Goal: Transaction & Acquisition: Purchase product/service

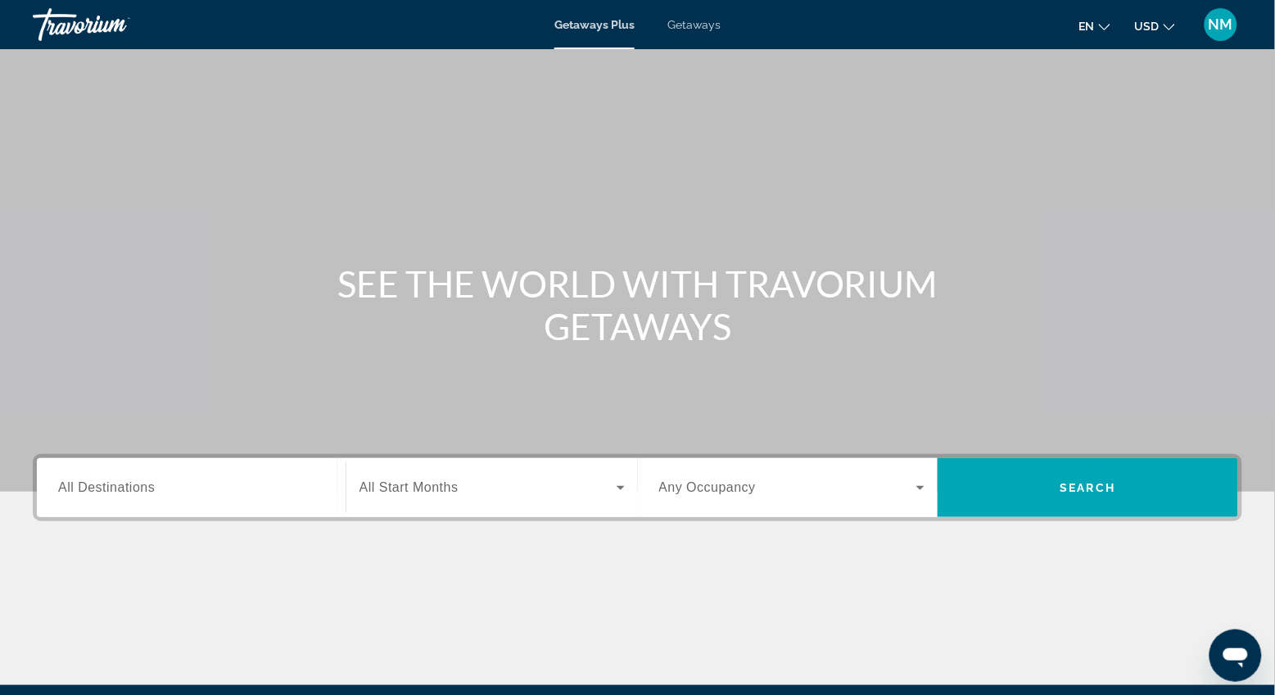
click at [61, 487] on span "All Destinations" at bounding box center [106, 487] width 97 height 14
click at [61, 487] on input "Destination All Destinations" at bounding box center [191, 488] width 266 height 20
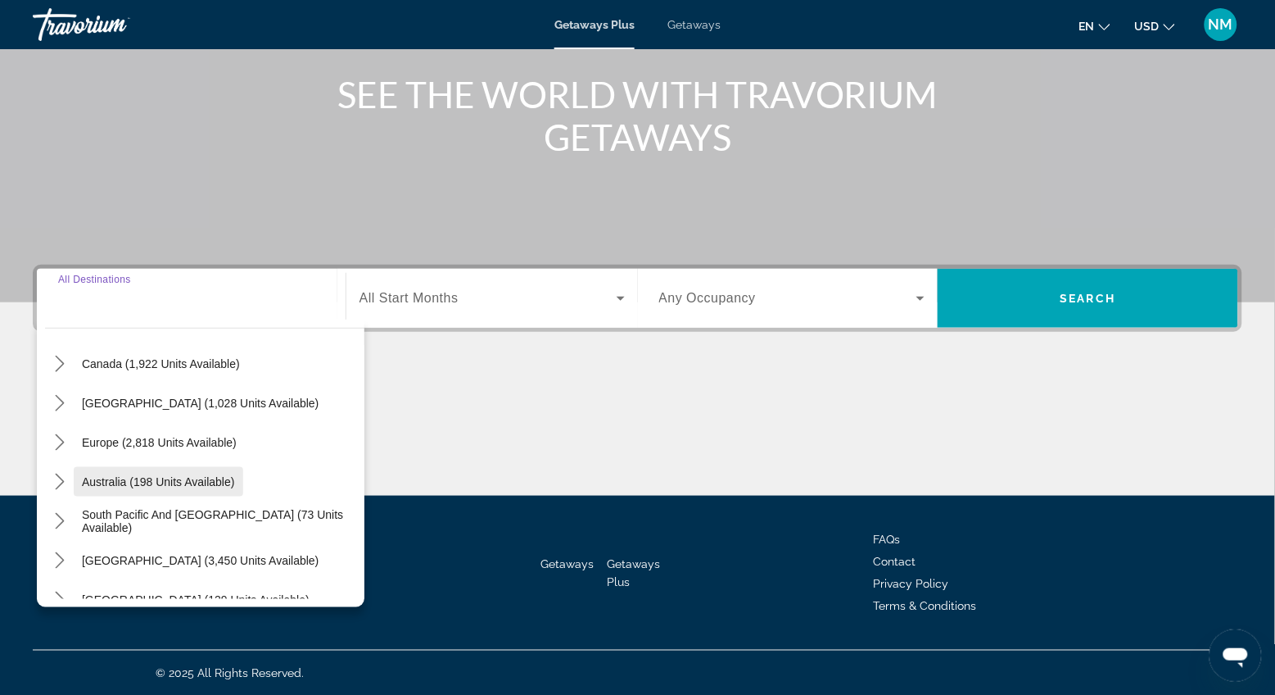
scroll to position [107, 0]
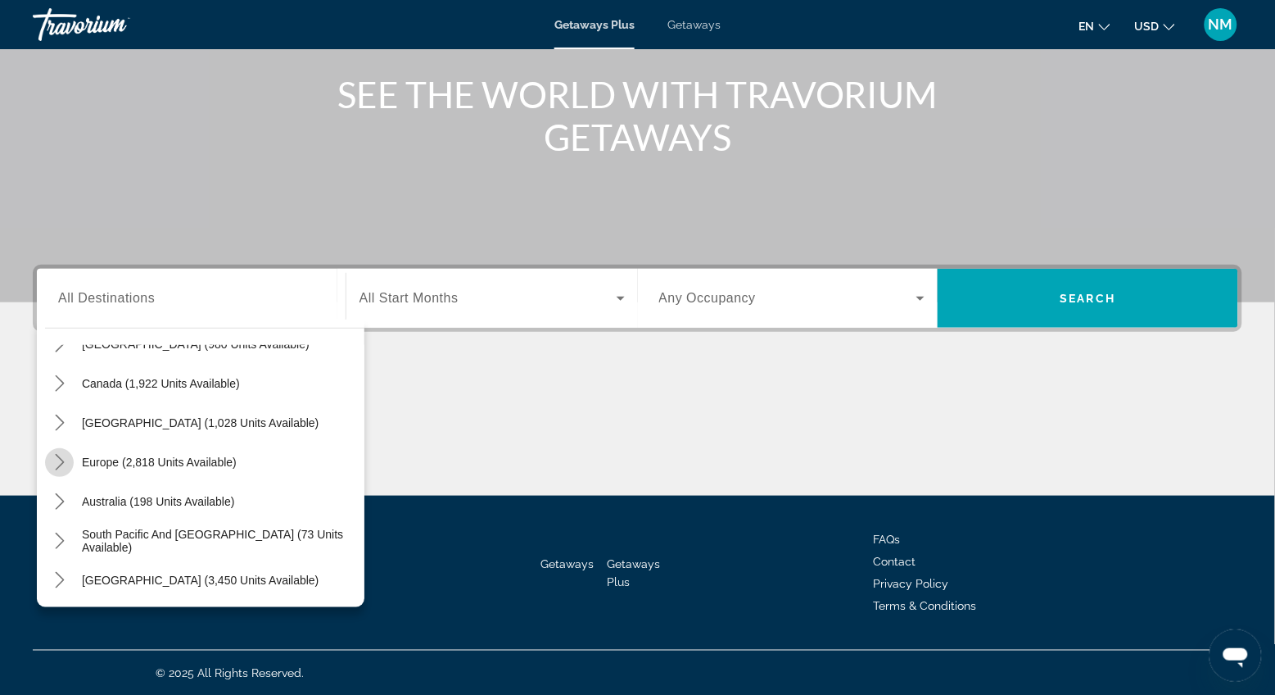
click at [61, 459] on icon "Toggle Europe (2,818 units available) submenu" at bounding box center [60, 462] width 16 height 16
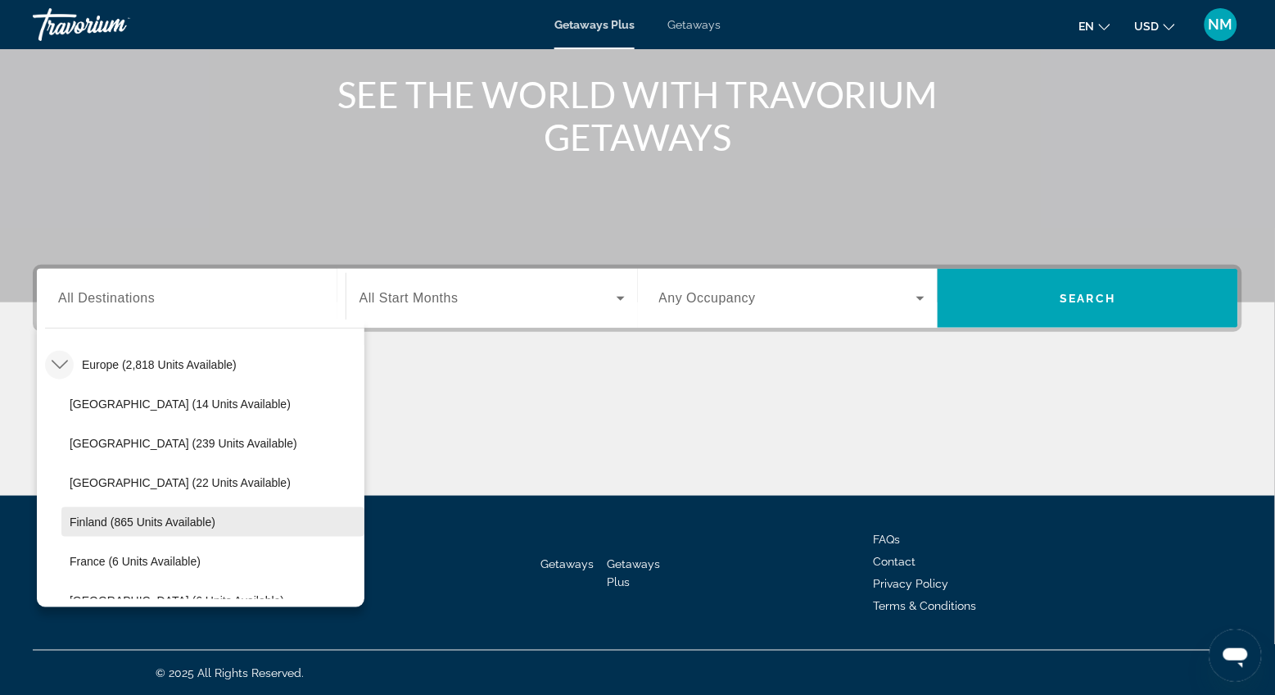
scroll to position [268, 0]
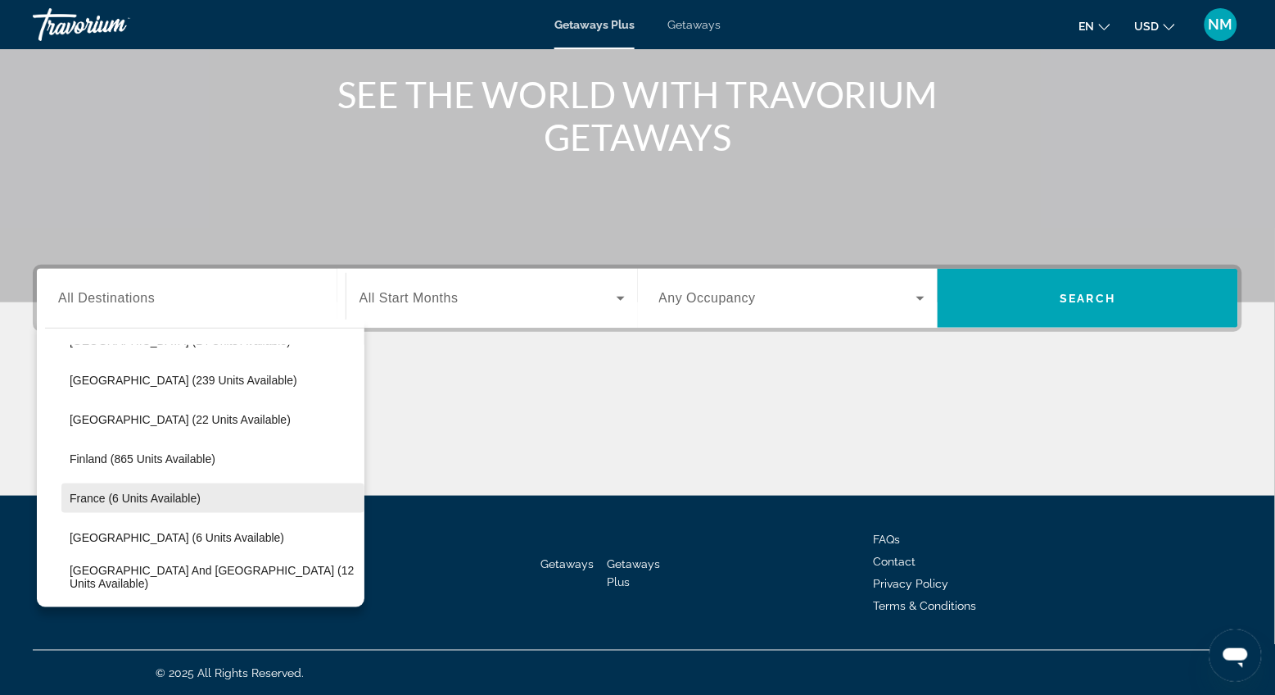
click at [101, 499] on span "France (6 units available)" at bounding box center [135, 497] width 131 height 13
type input "**********"
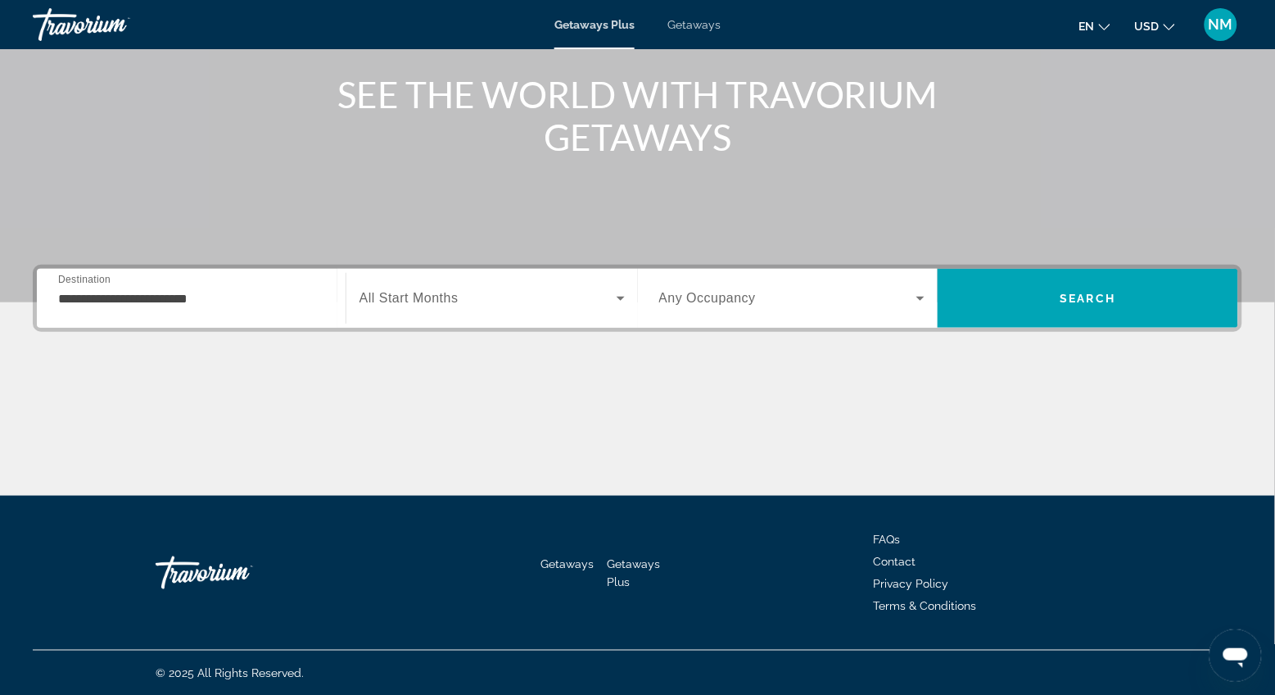
click at [394, 301] on span "All Start Months" at bounding box center [409, 298] width 99 height 14
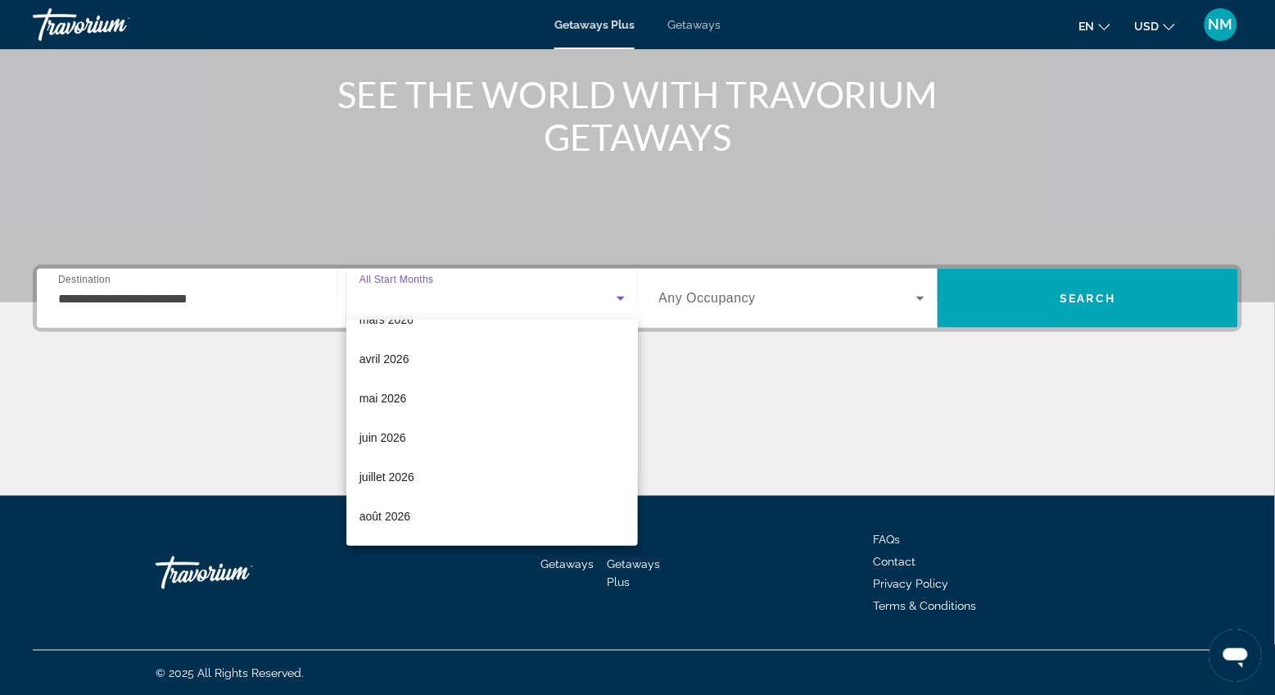
scroll to position [265, 0]
click at [392, 470] on span "juillet 2026" at bounding box center [387, 475] width 55 height 20
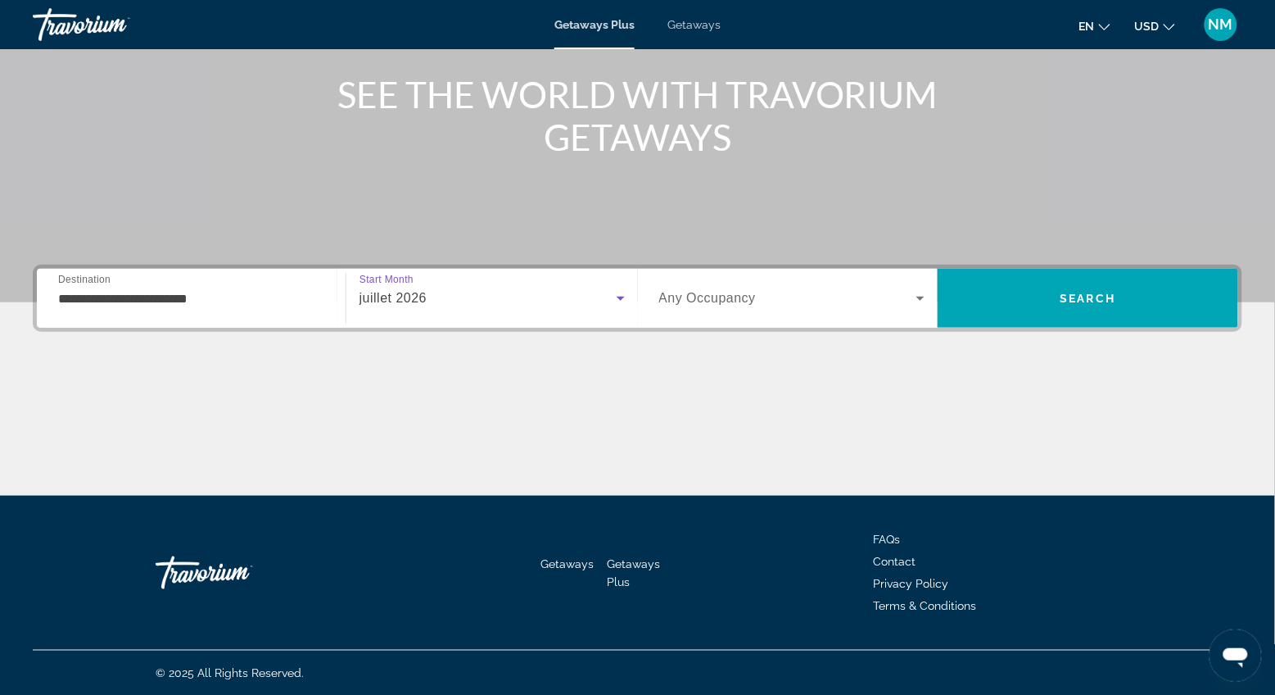
click at [679, 297] on span "Any Occupancy" at bounding box center [707, 298] width 97 height 14
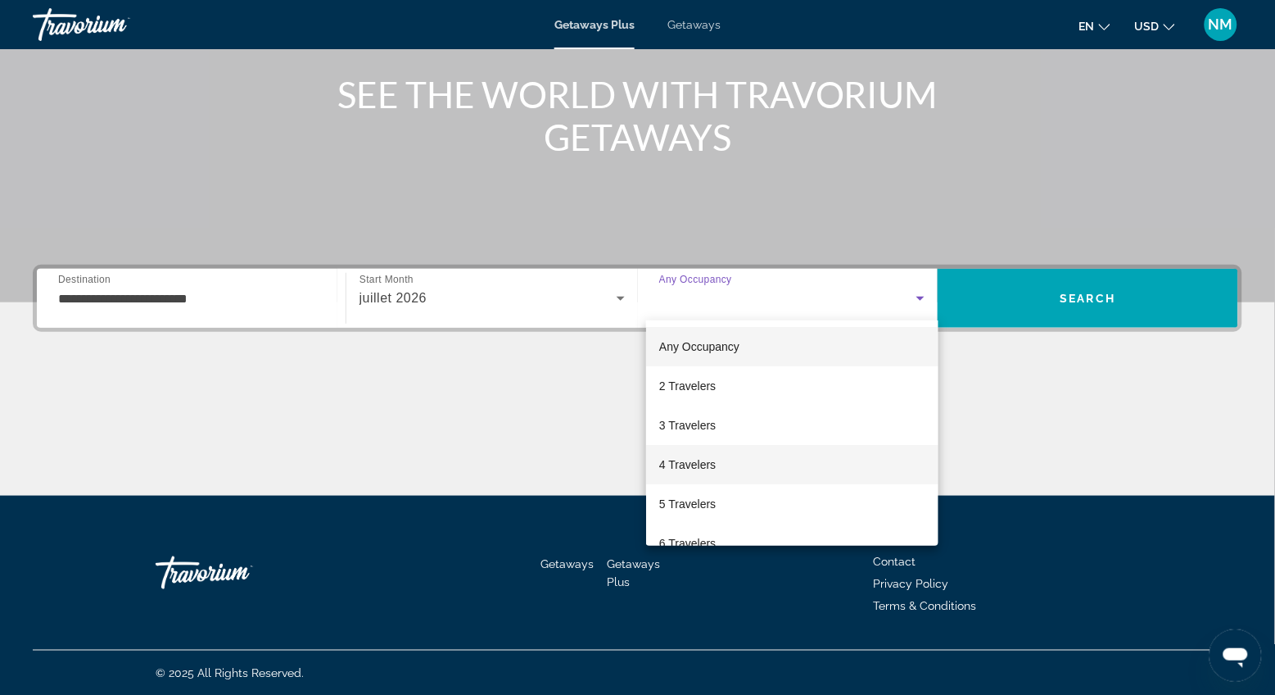
click at [681, 453] on mat-option "4 Travelers" at bounding box center [792, 464] width 292 height 39
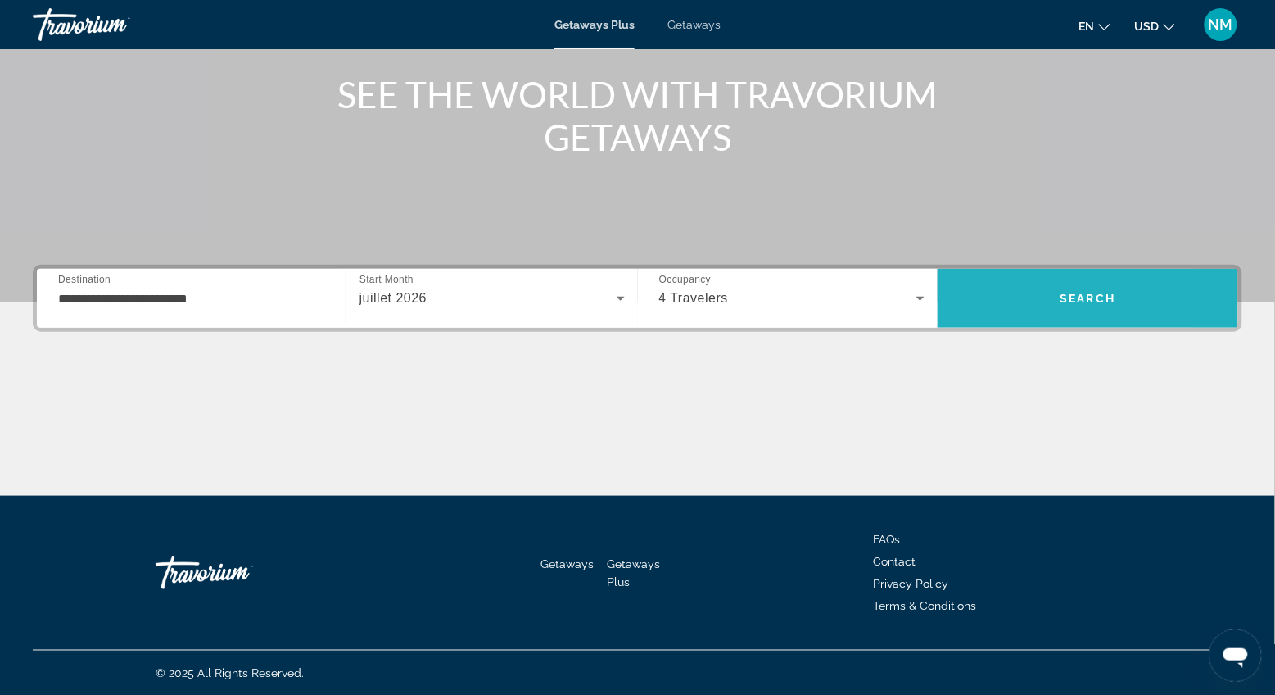
click at [1011, 282] on span "Search" at bounding box center [1088, 297] width 301 height 39
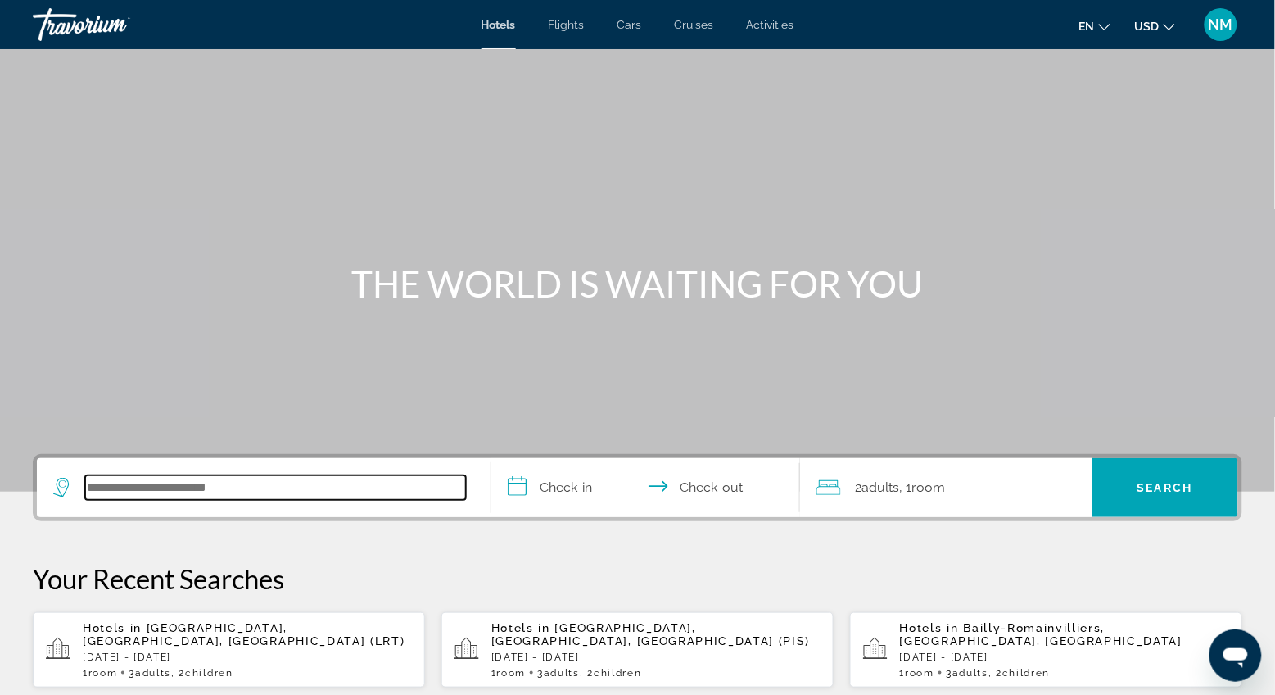
click at [91, 487] on input "Search hotel destination" at bounding box center [275, 487] width 381 height 25
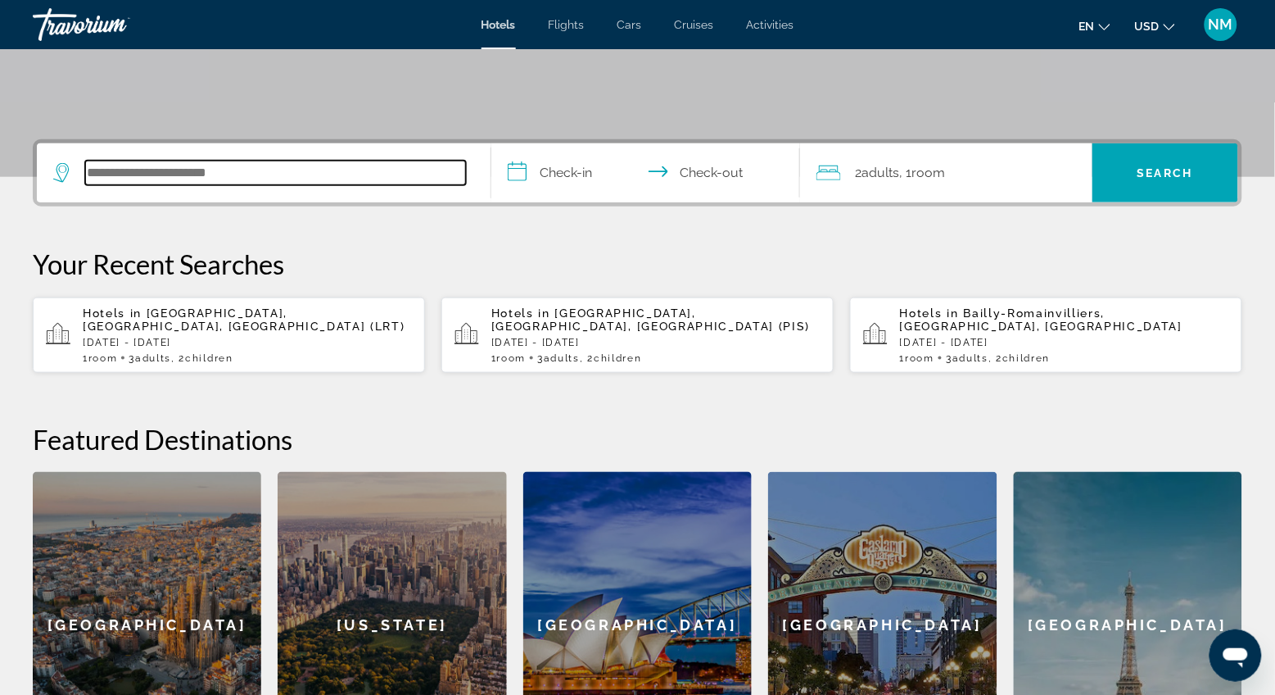
scroll to position [313, 0]
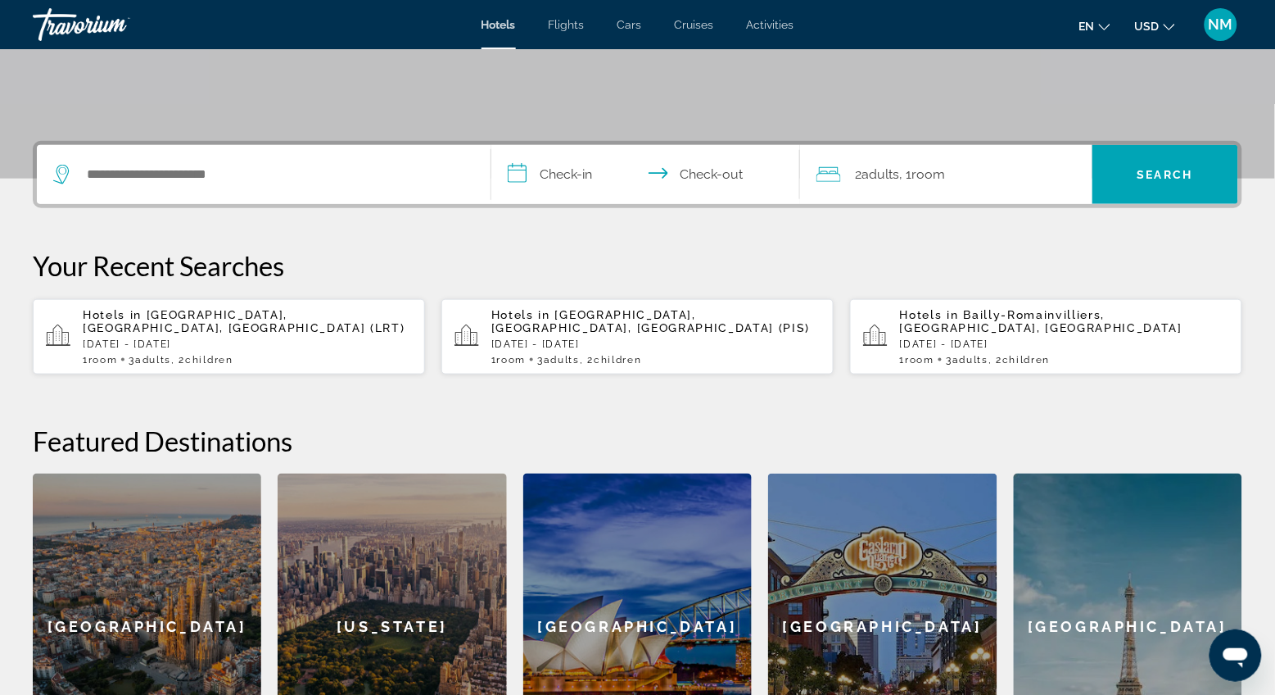
click at [632, 25] on span "Cars" at bounding box center [630, 24] width 25 height 13
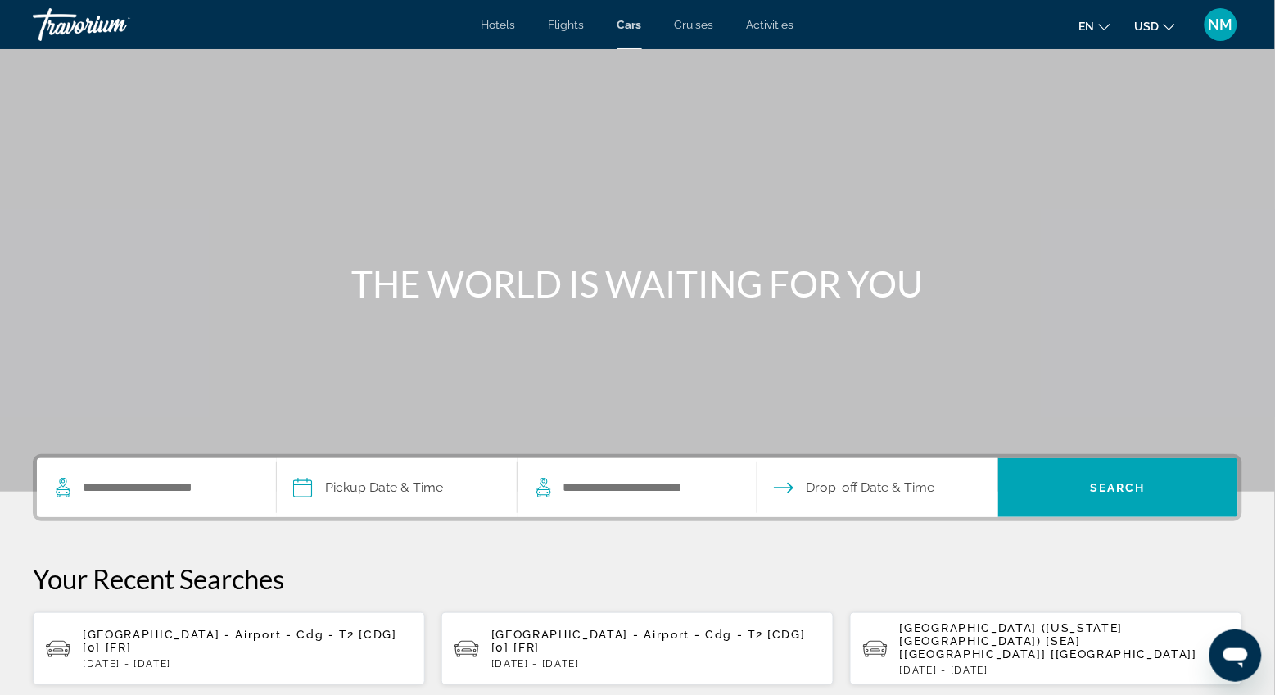
click at [183, 627] on span "[GEOGRAPHIC_DATA] - Airport - Cdg - T2 [CDG] [0] [FR]" at bounding box center [240, 640] width 315 height 26
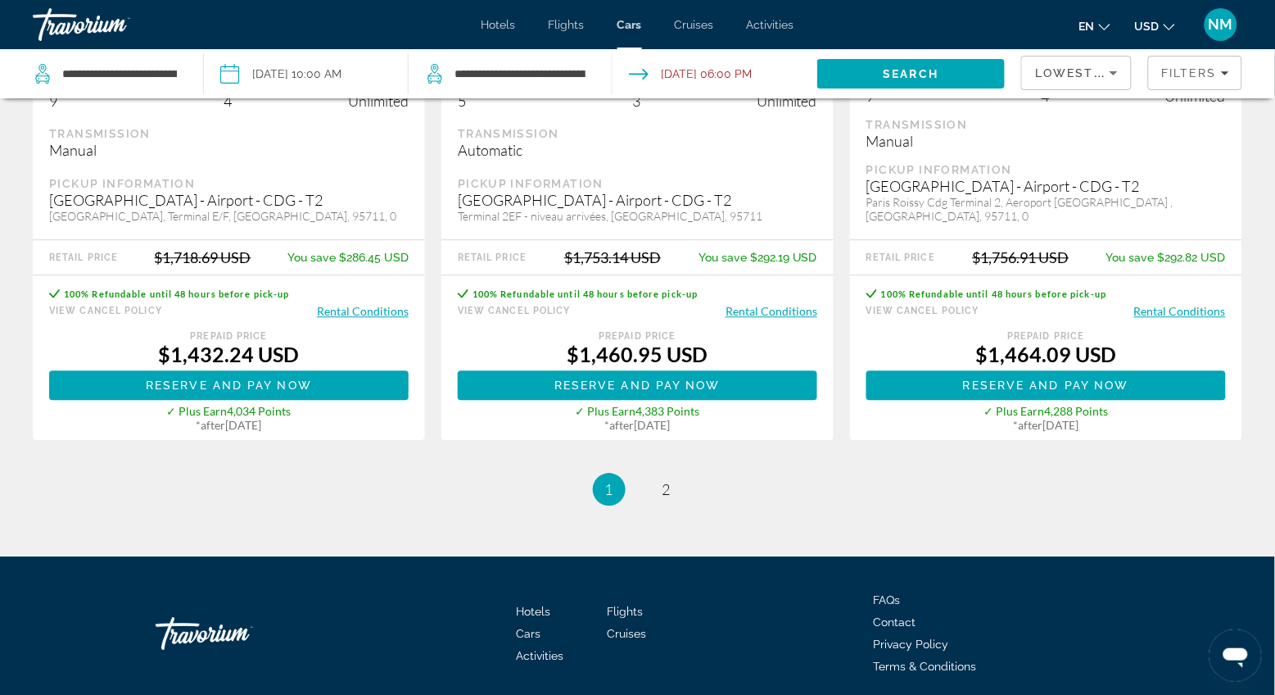
scroll to position [2681, 0]
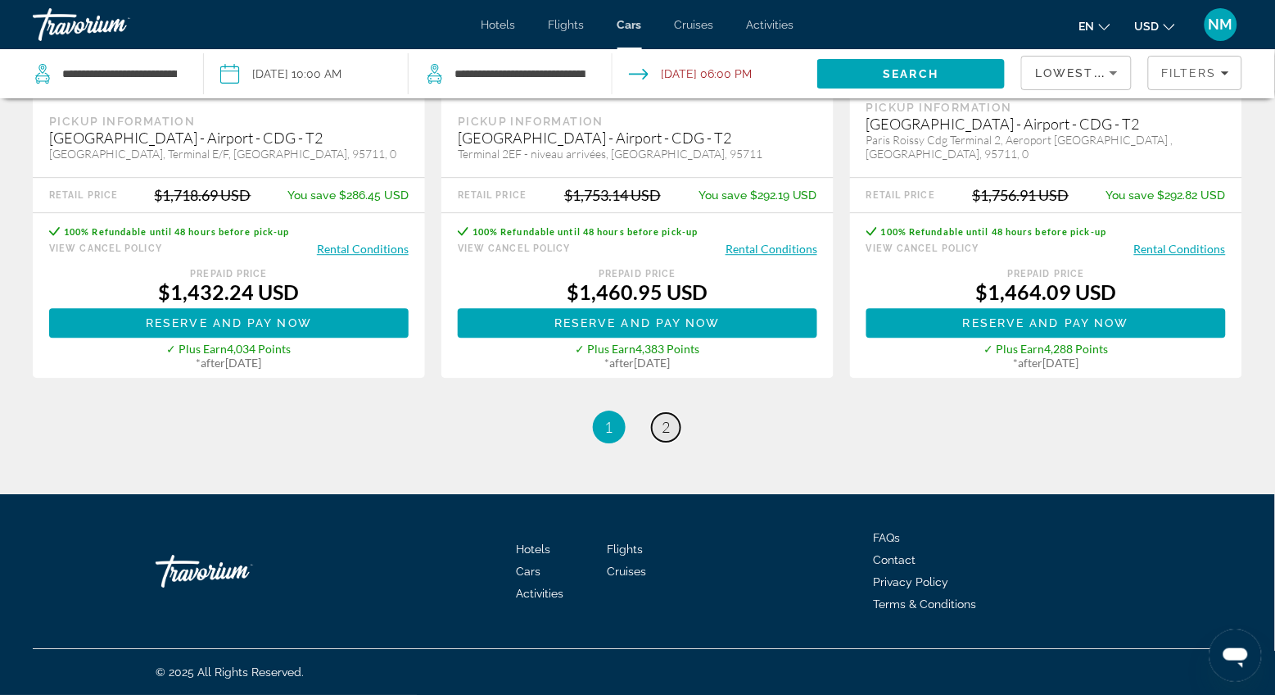
click at [670, 432] on span "2" at bounding box center [667, 427] width 8 height 18
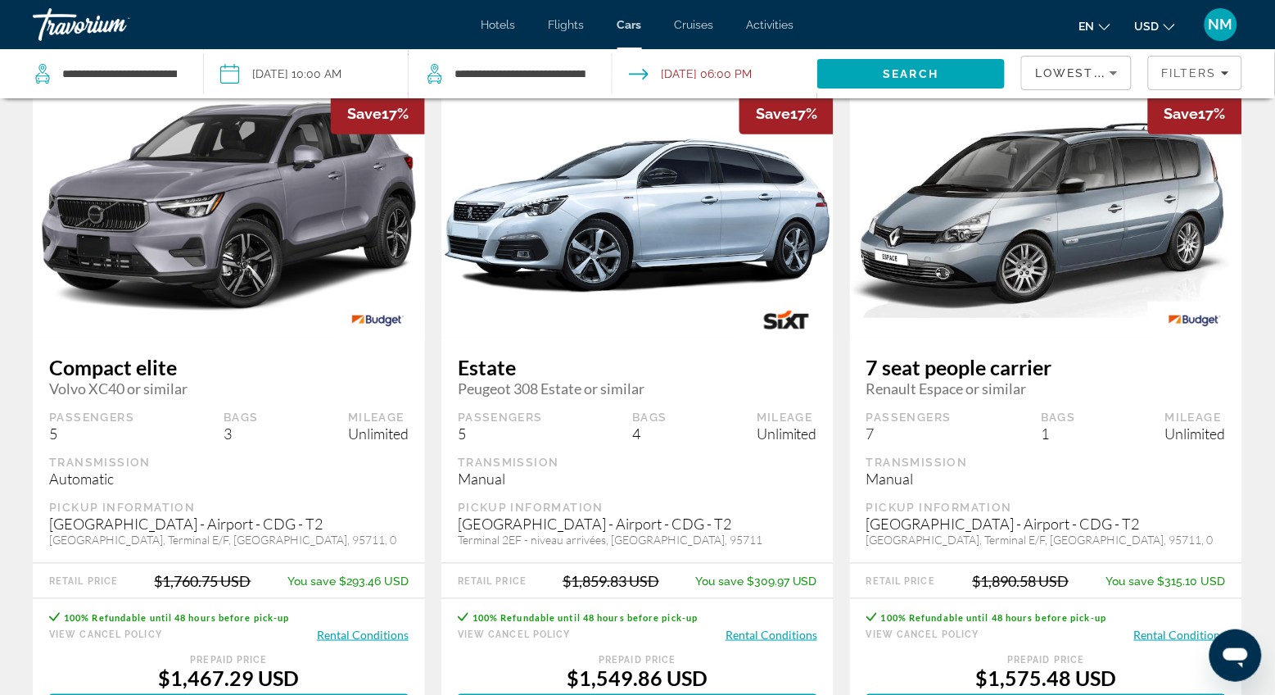
scroll to position [74, 0]
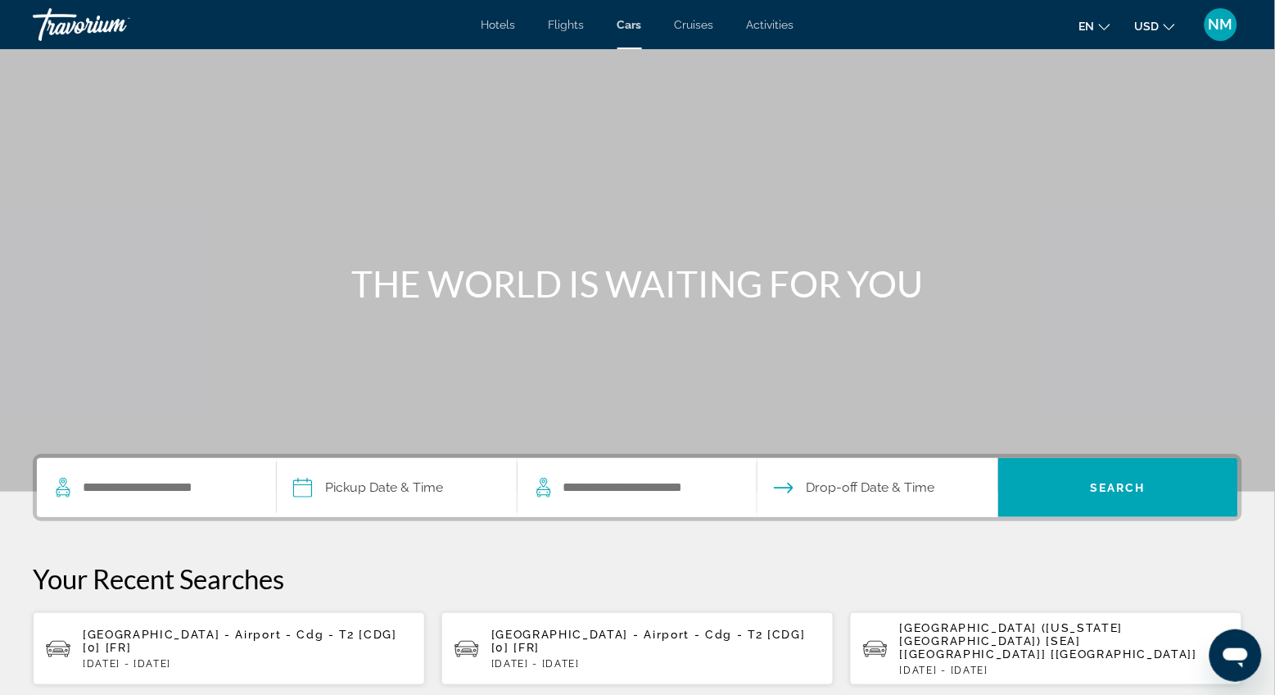
click at [153, 658] on p "Sun, 12 Jul - Mon, 03 Aug" at bounding box center [247, 663] width 329 height 11
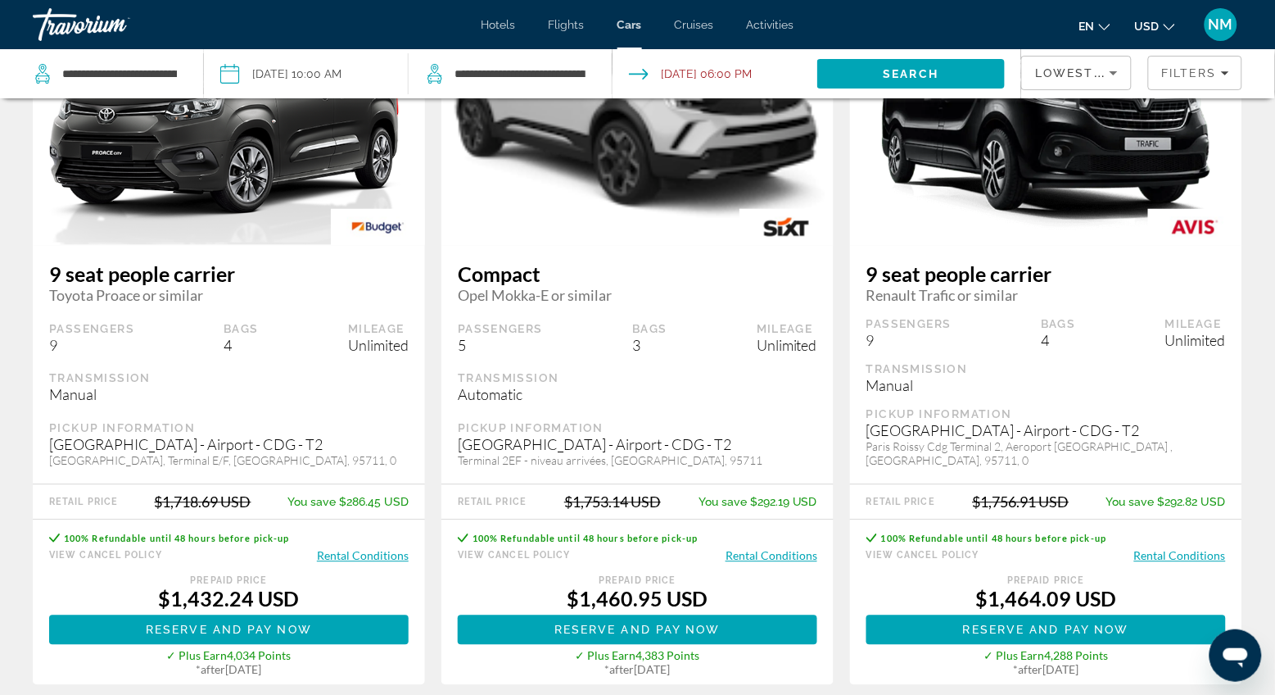
scroll to position [2376, 0]
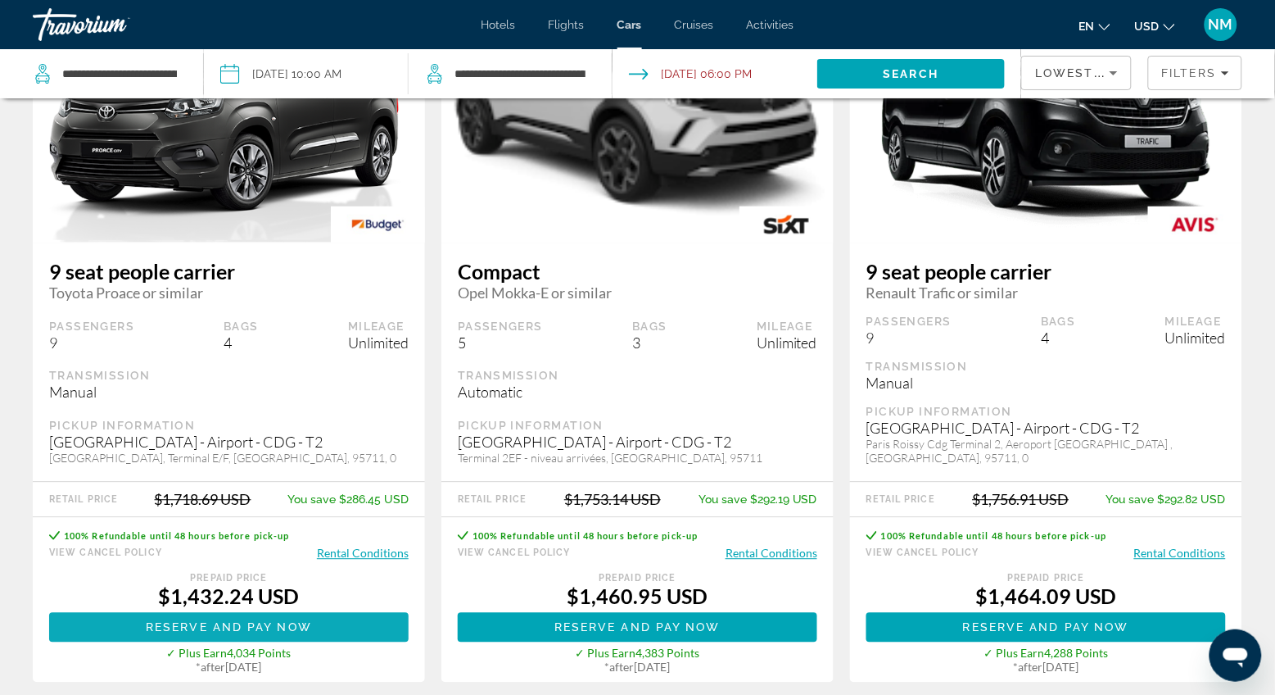
click at [238, 636] on span "Main content" at bounding box center [229, 627] width 360 height 39
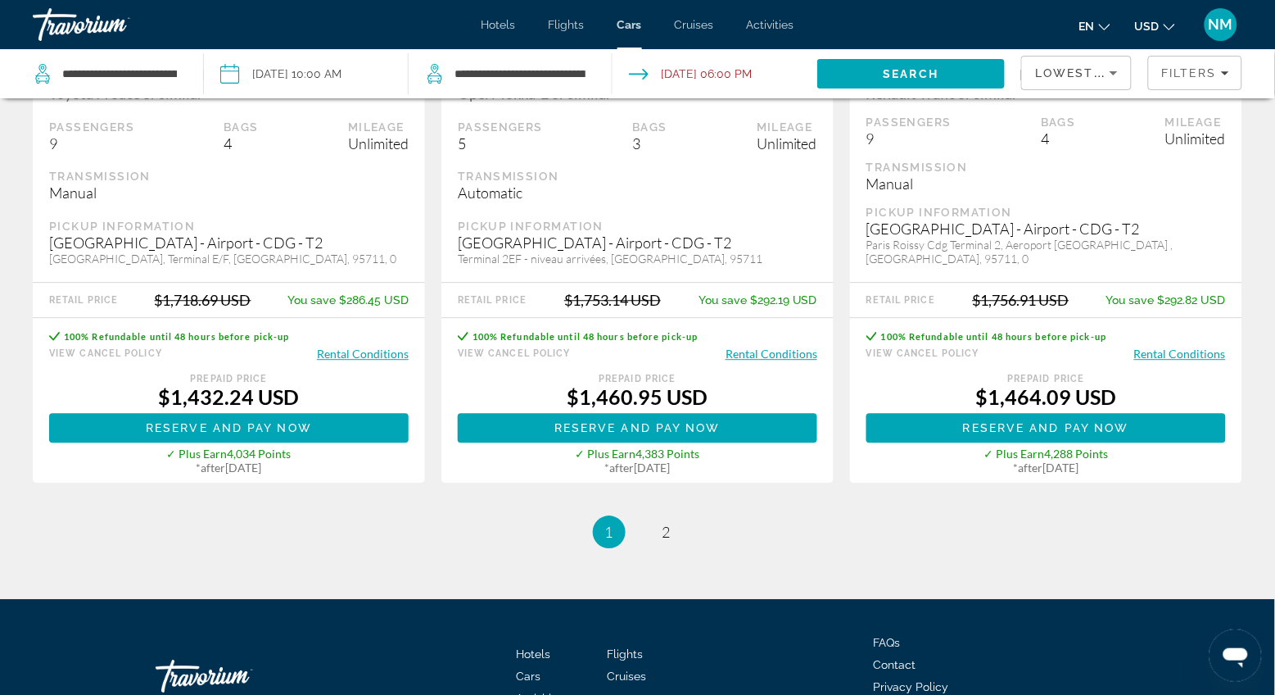
scroll to position [2681, 0]
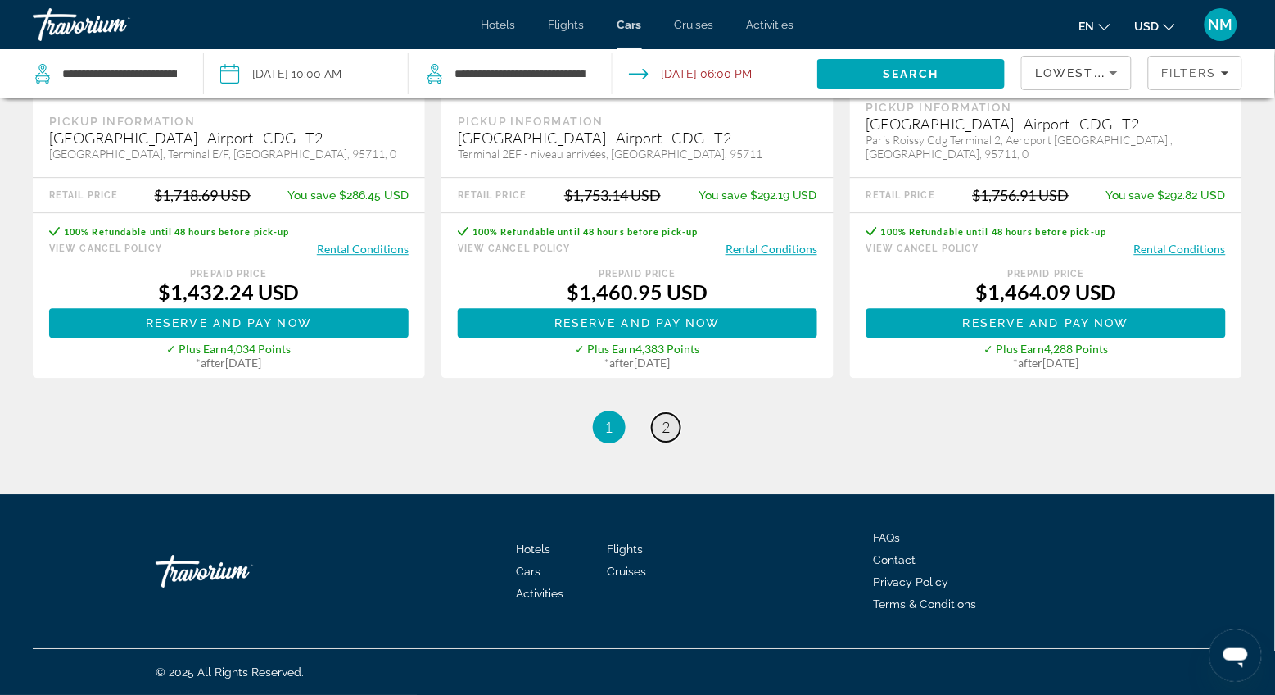
click at [670, 424] on span "2" at bounding box center [667, 427] width 8 height 18
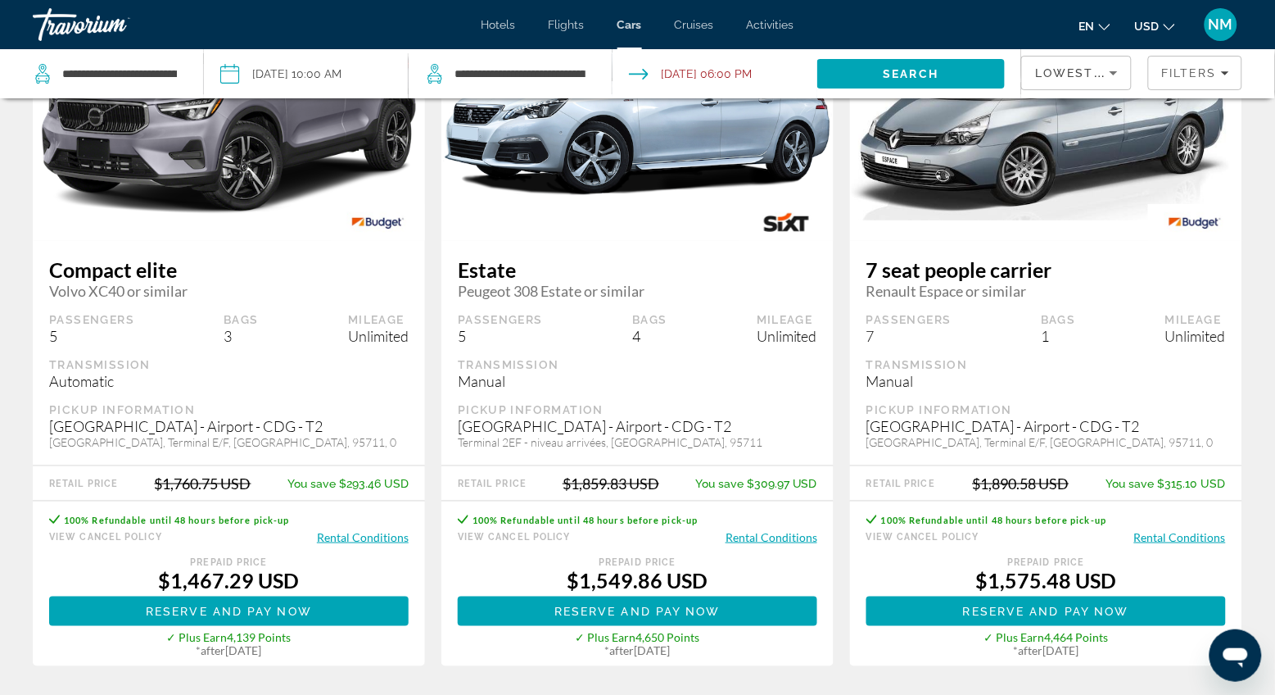
scroll to position [179, 0]
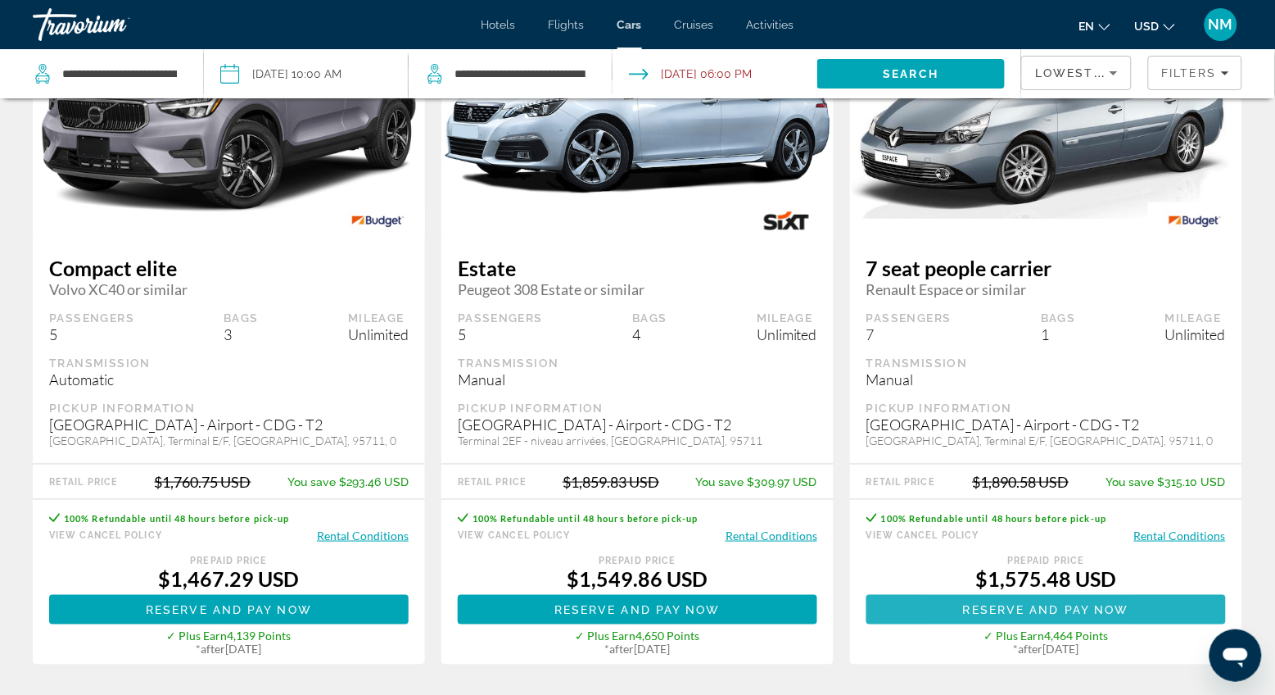
click at [972, 607] on span "Reserve and pay now" at bounding box center [1046, 609] width 166 height 13
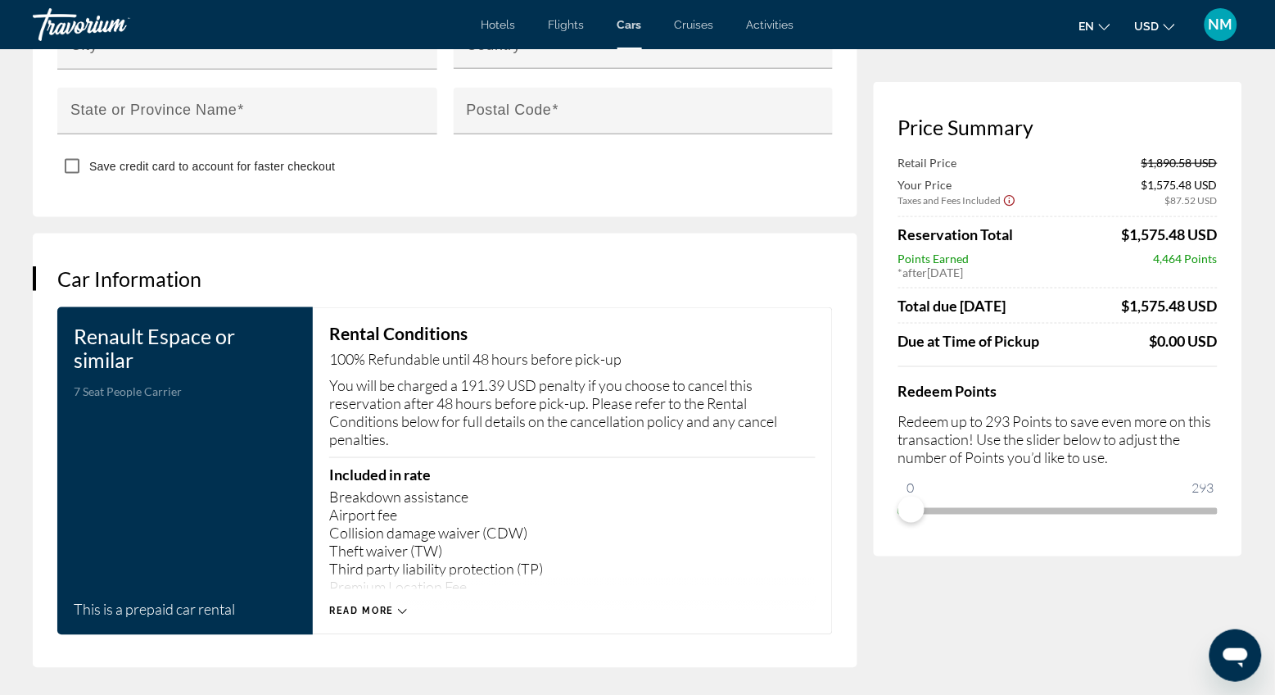
scroll to position [2116, 0]
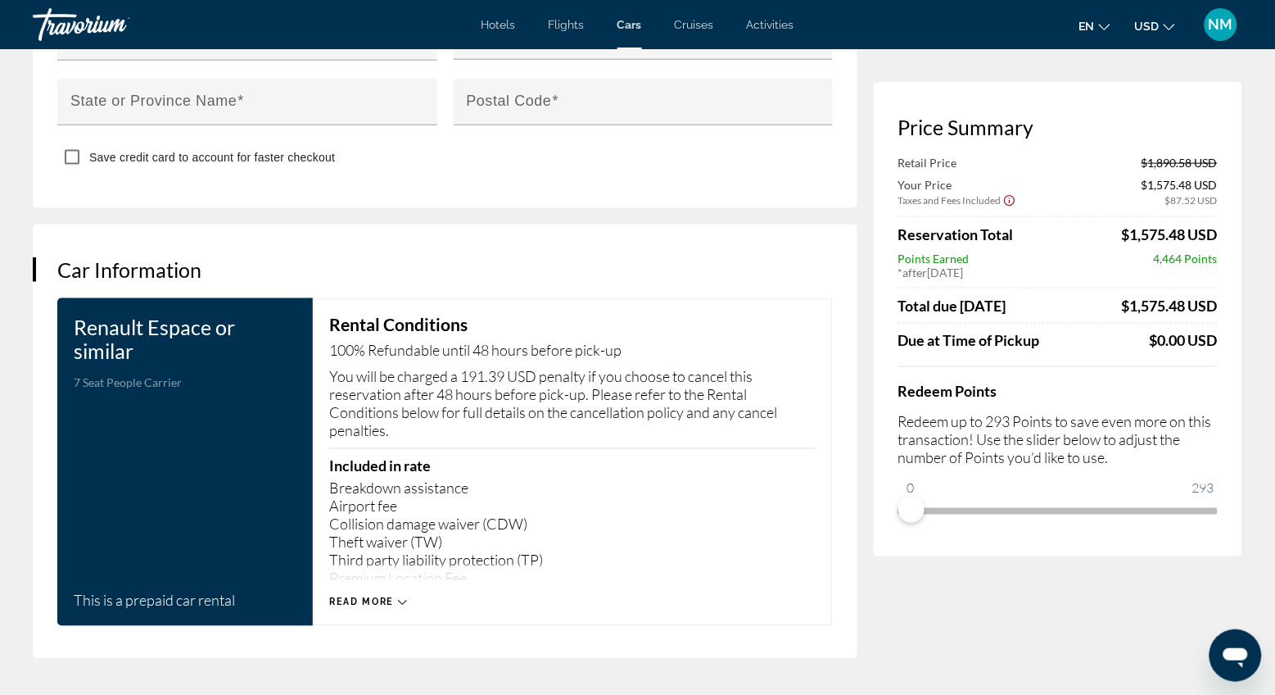
click at [402, 598] on icon "Main content" at bounding box center [402, 602] width 9 height 9
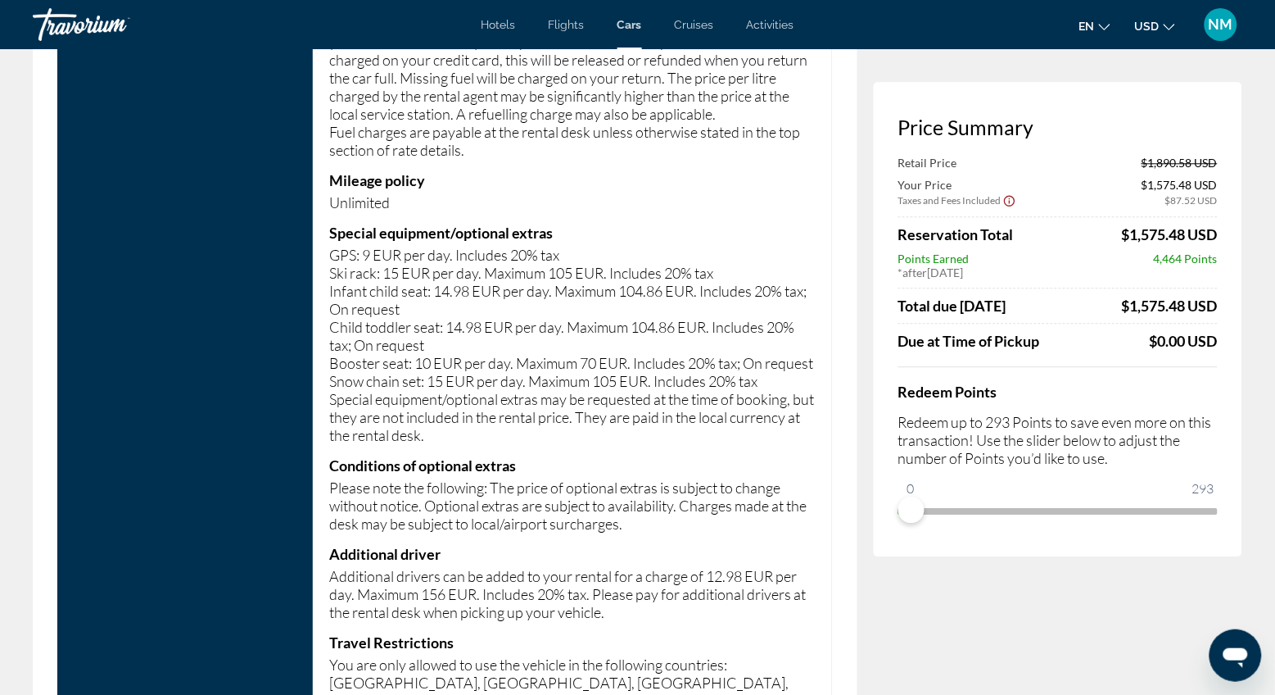
scroll to position [4270, 0]
